Goal: Answer question/provide support: Share knowledge or assist other users

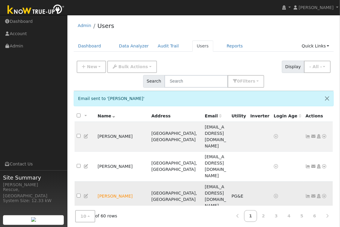
scroll to position [29, 0]
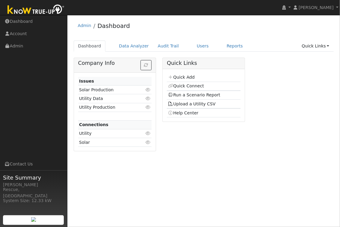
click at [212, 45] on ul "Dashboard Data Analyzer Audit Trail Users Reports Quick Links Quick Add Quick C…" at bounding box center [204, 45] width 261 height 11
click at [199, 48] on link "Users" at bounding box center [202, 45] width 21 height 11
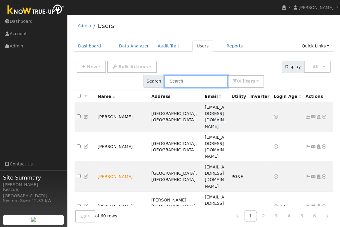
click at [228, 75] on input "text" at bounding box center [197, 81] width 64 height 12
type input "b"
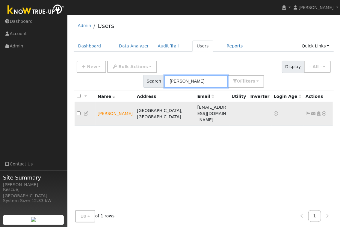
type input "parker"
click at [326, 111] on icon at bounding box center [324, 113] width 5 height 4
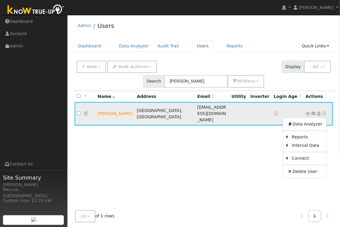
click at [311, 111] on icon at bounding box center [313, 113] width 5 height 4
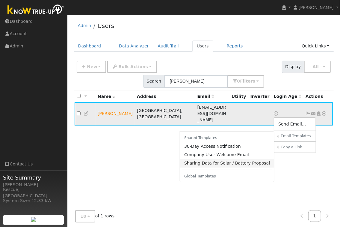
click at [222, 159] on link "Sharing Data for Solar / Battery Proposal" at bounding box center [227, 163] width 94 height 8
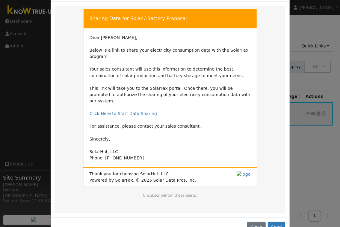
scroll to position [35, 0]
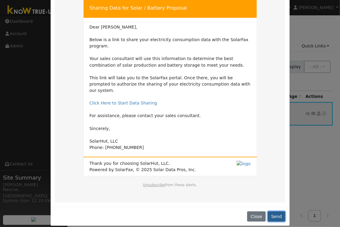
click at [276, 214] on button "Send" at bounding box center [277, 216] width 18 height 10
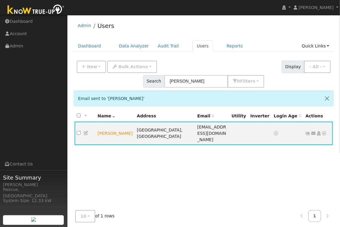
click at [86, 131] on icon at bounding box center [86, 133] width 5 height 4
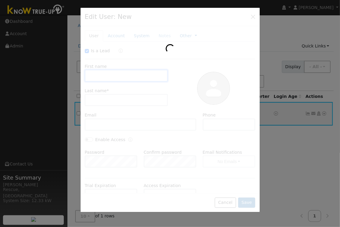
checkbox input "true"
type input "Parker"
type input "Wilbourn"
type input "parkercwilbourn@yahoo.com"
type input "9163163061"
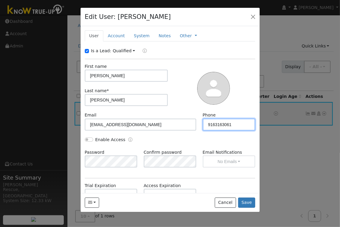
drag, startPoint x: 228, startPoint y: 125, endPoint x: 192, endPoint y: 128, distance: 35.8
click at [202, 125] on div "Phone 9163163061" at bounding box center [229, 121] width 59 height 18
